Goal: Information Seeking & Learning: Find specific fact

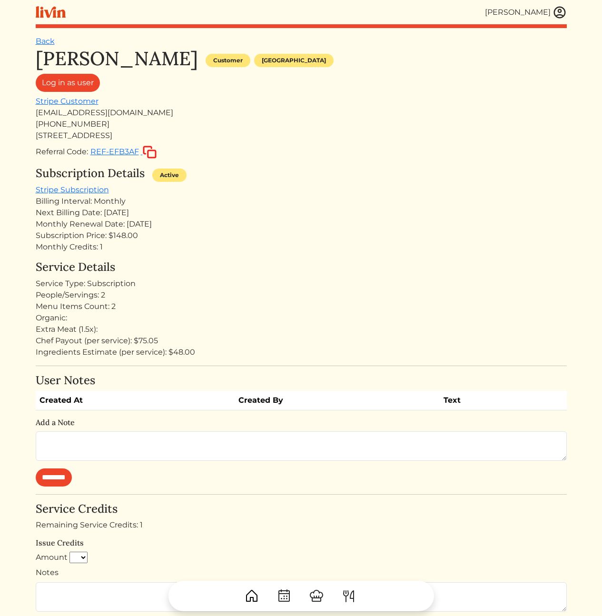
click at [341, 100] on div "[PERSON_NAME] Customer [GEOGRAPHIC_DATA] Log in as user Stripe Customer [EMAIL_…" at bounding box center [301, 103] width 531 height 112
click at [563, 10] on img at bounding box center [559, 12] width 14 height 14
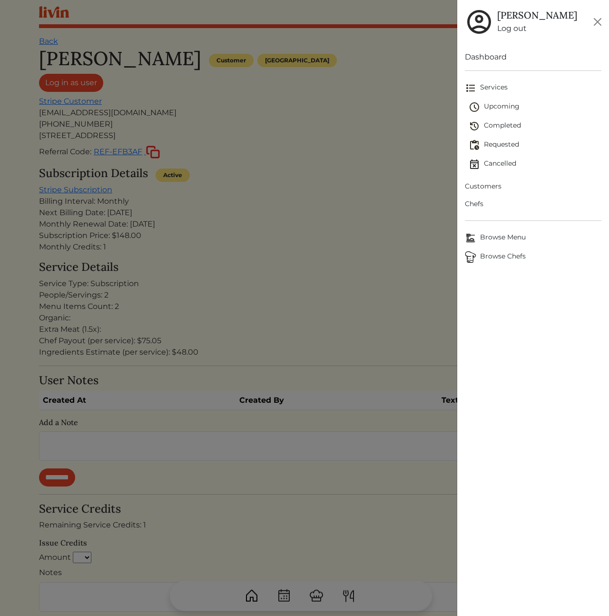
click at [479, 190] on span "Customers" at bounding box center [533, 186] width 137 height 10
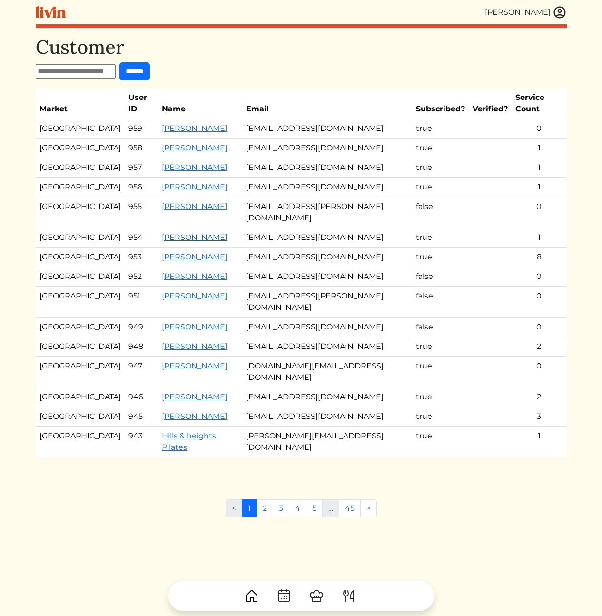
click at [185, 233] on link "[PERSON_NAME]" at bounding box center [195, 237] width 66 height 9
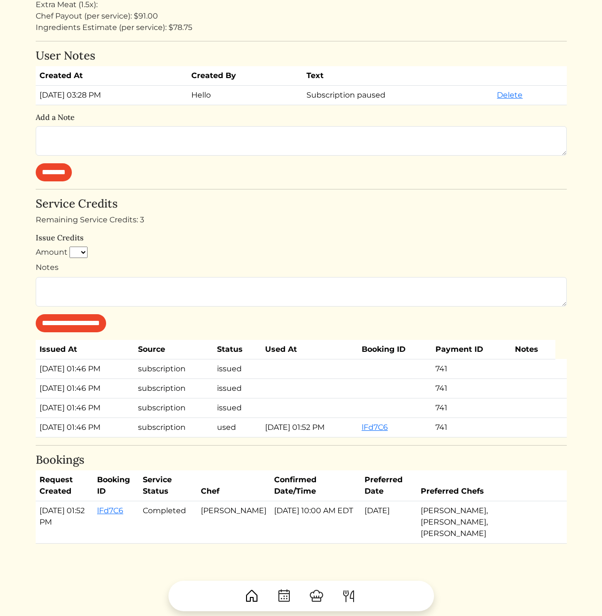
scroll to position [331, 0]
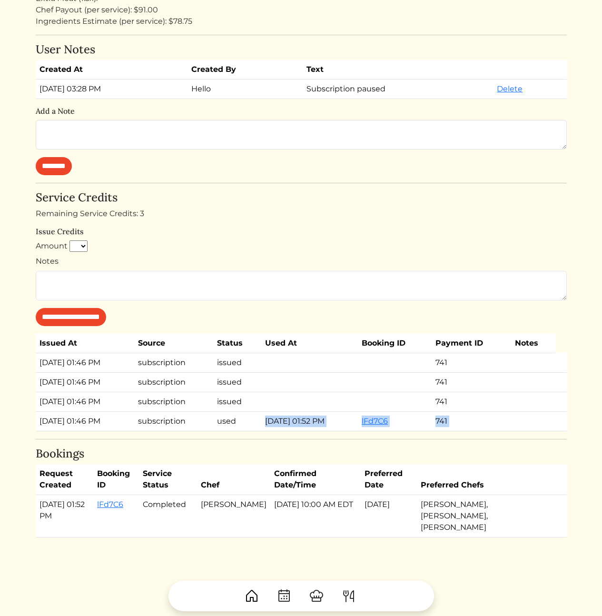
drag, startPoint x: 295, startPoint y: 444, endPoint x: 251, endPoint y: 413, distance: 53.6
click at [251, 416] on div "[PERSON_NAME] Customer [GEOGRAPHIC_DATA] Log in as user Stripe Customer [EMAIL_…" at bounding box center [301, 126] width 531 height 821
click at [251, 413] on td "used" at bounding box center [237, 421] width 48 height 20
drag, startPoint x: 247, startPoint y: 407, endPoint x: 326, endPoint y: 433, distance: 83.1
click at [326, 433] on div "[PERSON_NAME] Customer [GEOGRAPHIC_DATA] Log in as user Stripe Customer [EMAIL_…" at bounding box center [301, 126] width 531 height 821
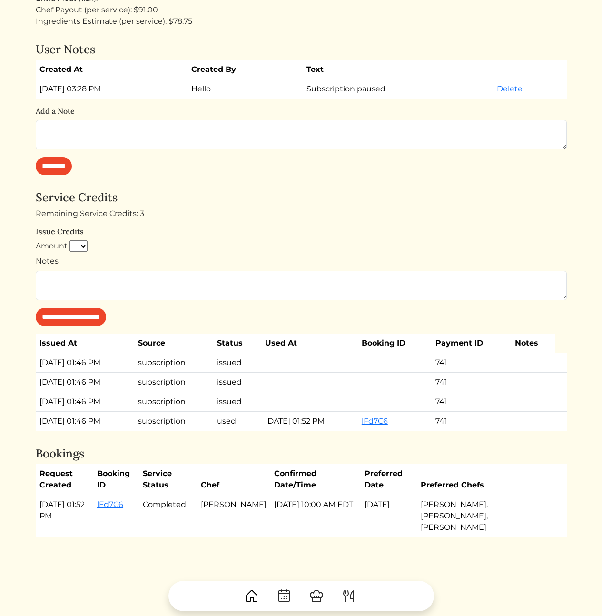
click at [317, 436] on div "[PERSON_NAME] Customer [GEOGRAPHIC_DATA] Log in as user Stripe Customer [EMAIL_…" at bounding box center [301, 126] width 531 height 821
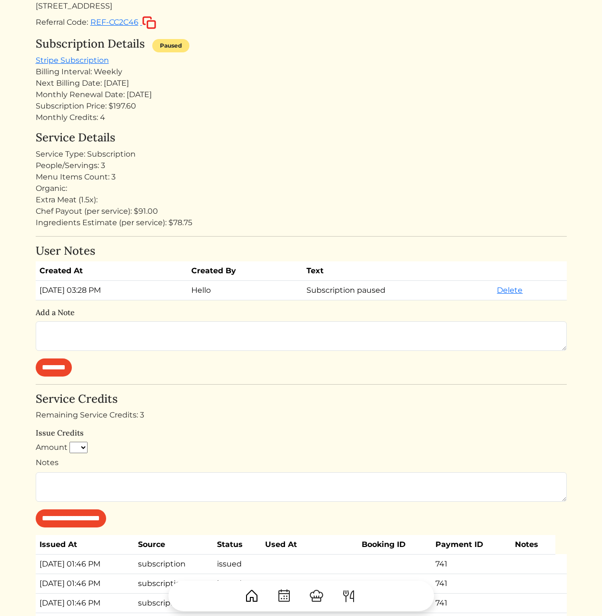
click at [341, 209] on div "Chef Payout (per service): $91.00" at bounding box center [301, 211] width 531 height 11
click at [348, 171] on div "Menu Items Count: 3" at bounding box center [301, 176] width 531 height 11
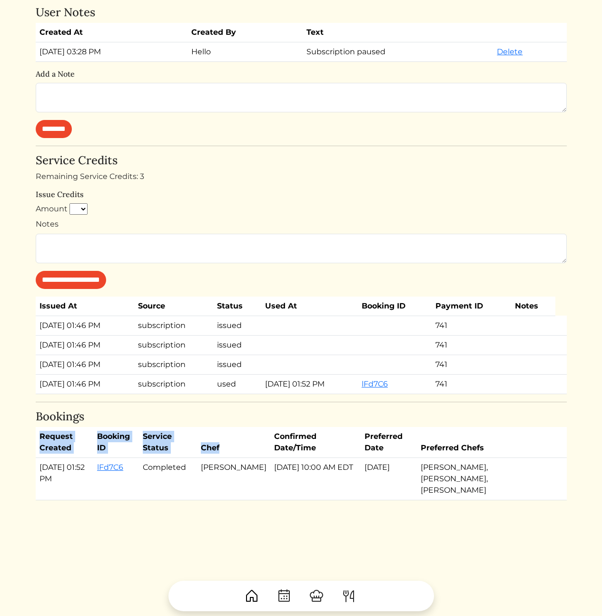
drag, startPoint x: 289, startPoint y: 490, endPoint x: 260, endPoint y: 452, distance: 47.6
click at [261, 452] on div "Back [PERSON_NAME] Customer [GEOGRAPHIC_DATA] Log in as user Stripe Customer [E…" at bounding box center [301, 125] width 531 height 914
click at [295, 492] on div "Back [PERSON_NAME] Customer [GEOGRAPHIC_DATA] Log in as user Stripe Customer [E…" at bounding box center [301, 125] width 531 height 914
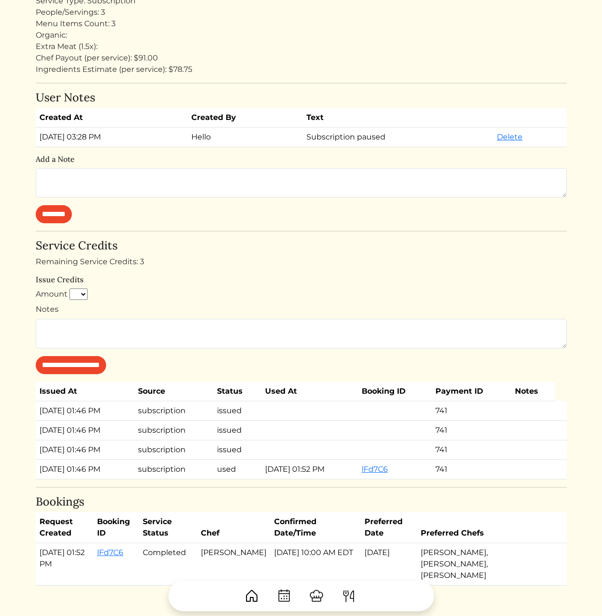
scroll to position [0, 0]
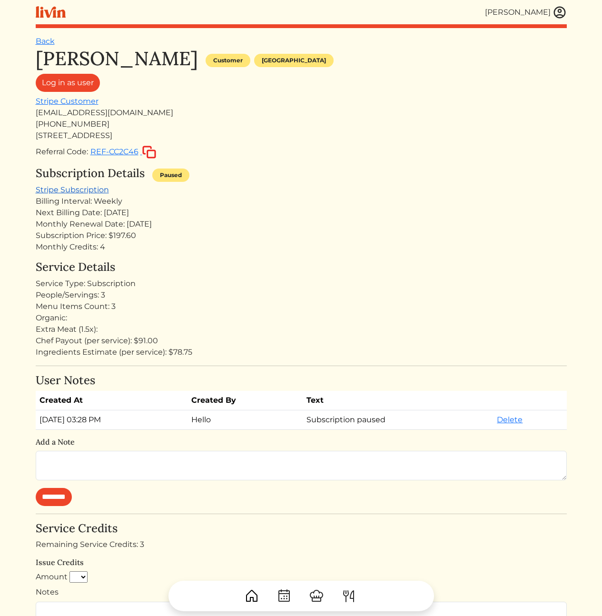
click at [53, 190] on link "Stripe Subscription" at bounding box center [72, 189] width 73 height 9
click at [343, 224] on div "Monthly Renewal Date: [DATE]" at bounding box center [301, 223] width 531 height 11
drag, startPoint x: 285, startPoint y: 132, endPoint x: 309, endPoint y: 305, distance: 174.8
click at [309, 305] on div "[PERSON_NAME] Customer [GEOGRAPHIC_DATA] Log in as user Stripe Customer [EMAIL_…" at bounding box center [301, 457] width 531 height 821
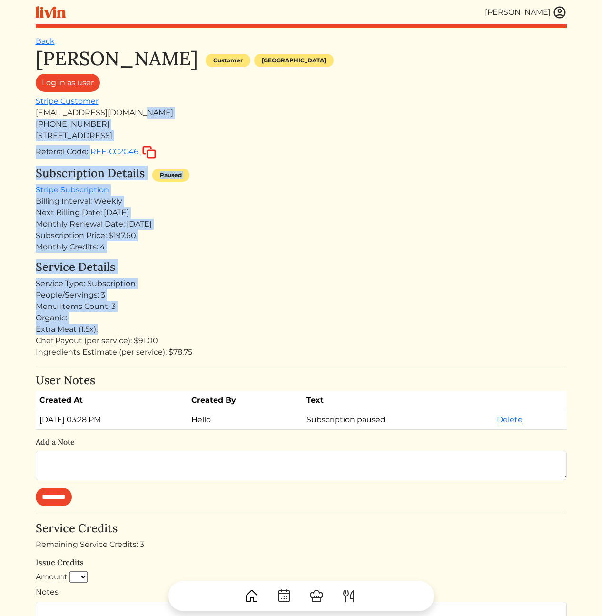
drag, startPoint x: 298, startPoint y: 174, endPoint x: 263, endPoint y: 112, distance: 70.8
click at [263, 112] on div "[PERSON_NAME] Customer [GEOGRAPHIC_DATA] Log in as user Stripe Customer [EMAIL_…" at bounding box center [301, 457] width 531 height 821
click at [262, 110] on div "[EMAIL_ADDRESS][DOMAIN_NAME]" at bounding box center [301, 112] width 531 height 11
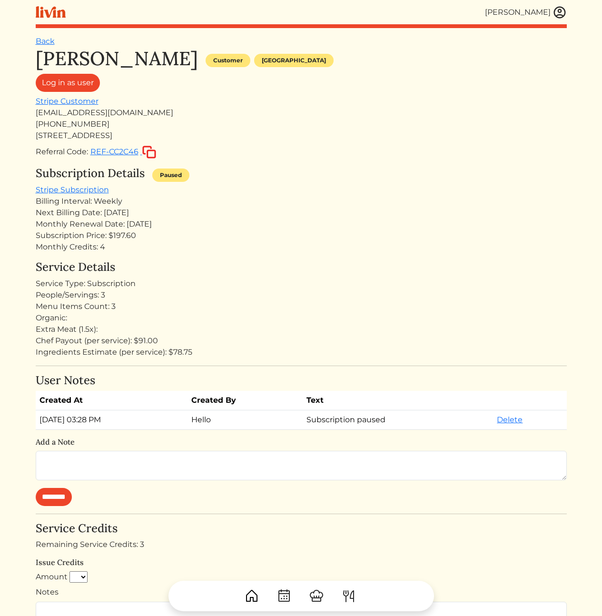
click at [74, 137] on div "[STREET_ADDRESS]" at bounding box center [301, 135] width 531 height 11
